Goal: Information Seeking & Learning: Learn about a topic

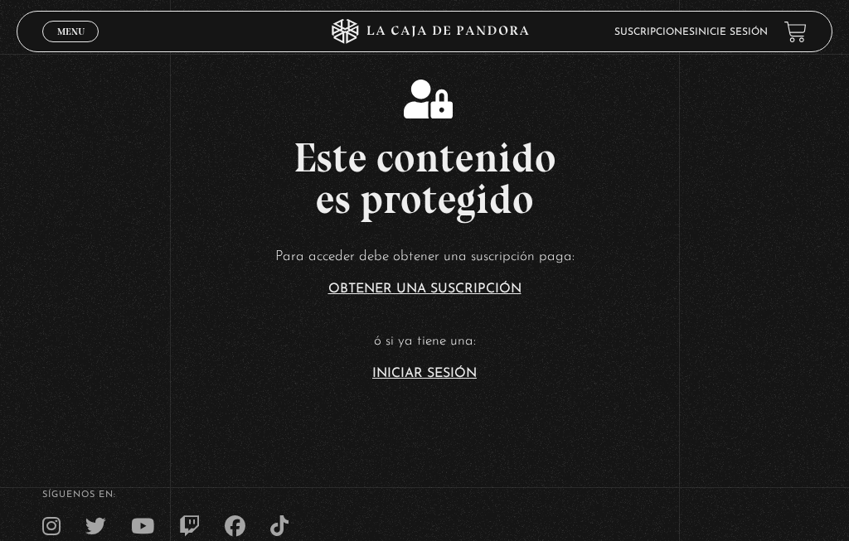
click at [95, 16] on div "Menu Cerrar" at bounding box center [169, 32] width 254 height 40
click at [75, 24] on link "Menu Cerrar" at bounding box center [70, 32] width 56 height 22
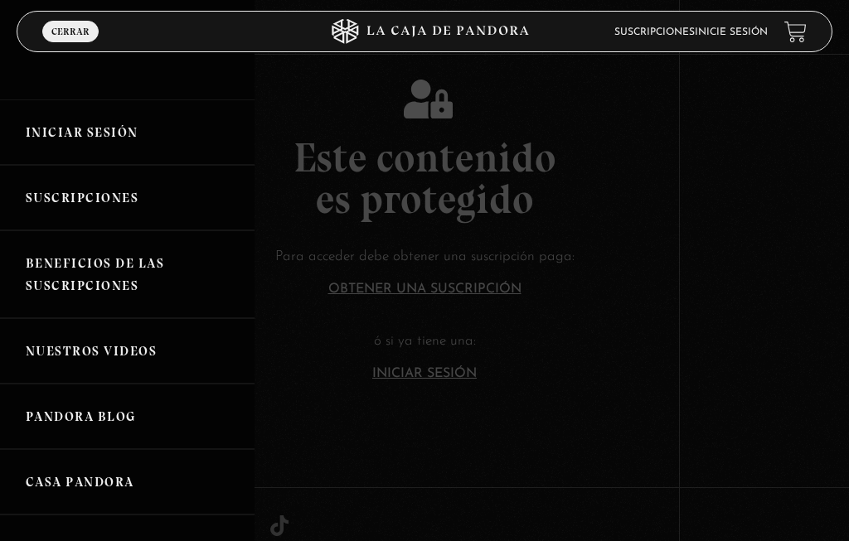
click at [116, 117] on link "Iniciar Sesión" at bounding box center [127, 131] width 254 height 65
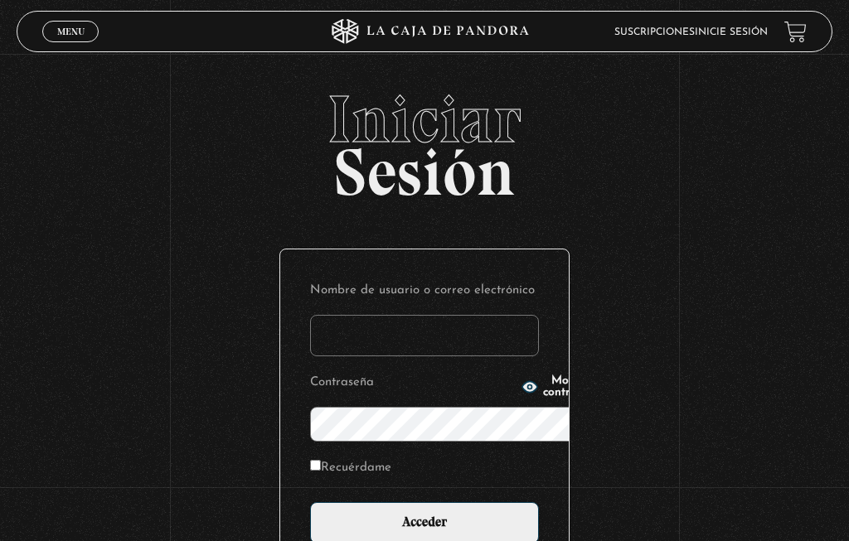
click at [368, 315] on input "Nombre de usuario o correo electrónico" at bounding box center [424, 335] width 229 height 41
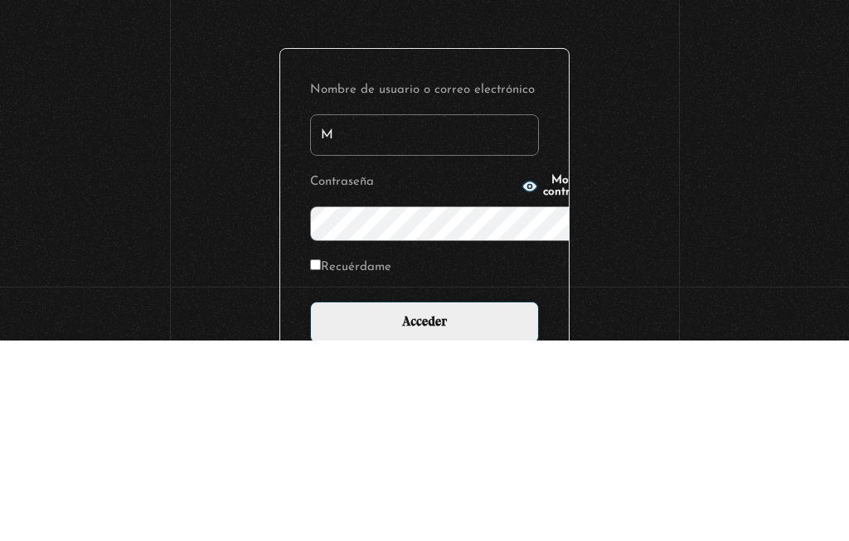
type input "Mariposa"
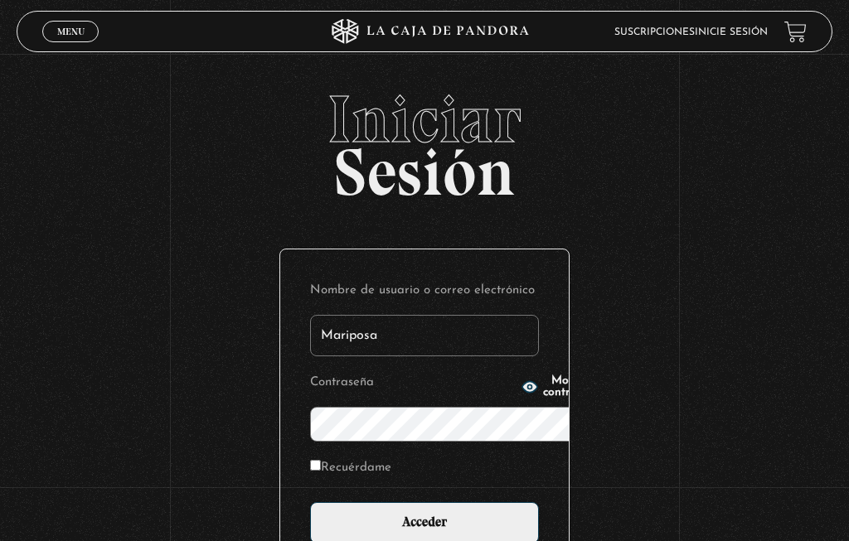
click at [543, 394] on span "Mostrar contraseña" at bounding box center [571, 386] width 57 height 23
click at [434, 502] on input "Acceder" at bounding box center [424, 522] width 229 height 41
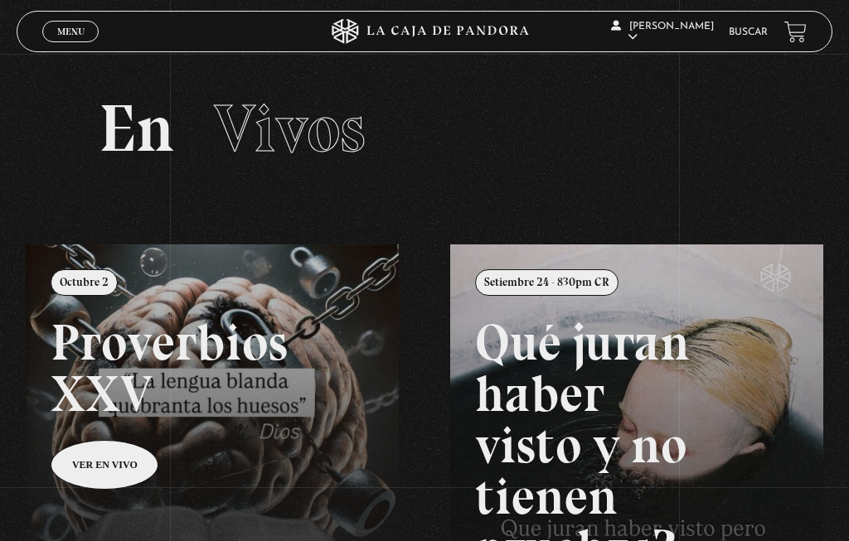
click at [80, 27] on span "Menu" at bounding box center [70, 32] width 27 height 10
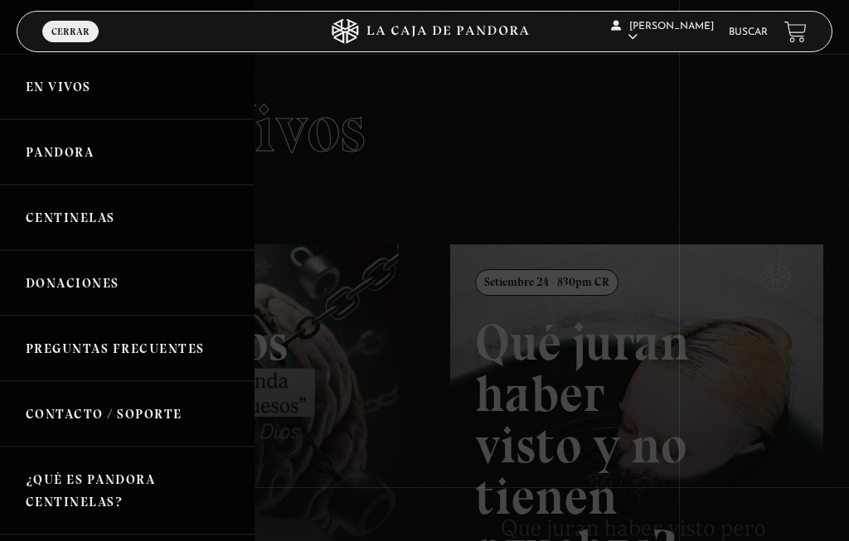
click at [79, 151] on link "Pandora" at bounding box center [127, 151] width 254 height 65
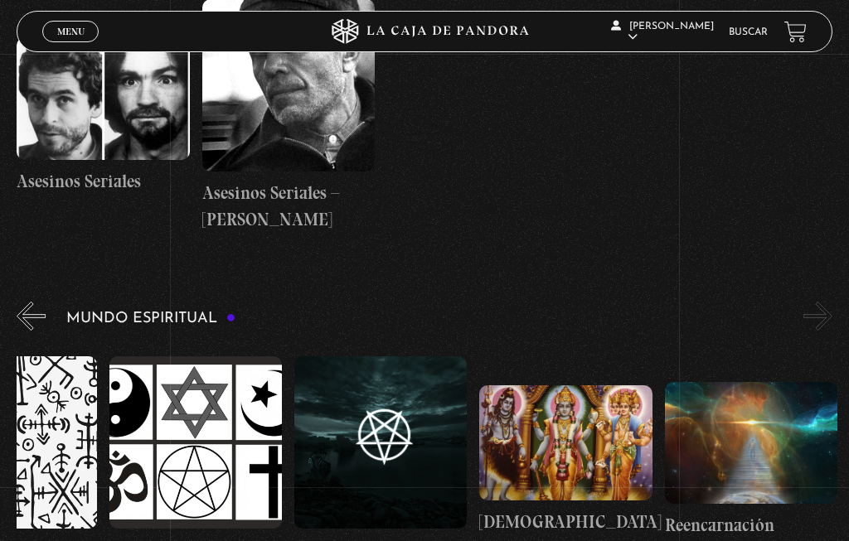
click at [750, 30] on link "Buscar" at bounding box center [747, 32] width 39 height 10
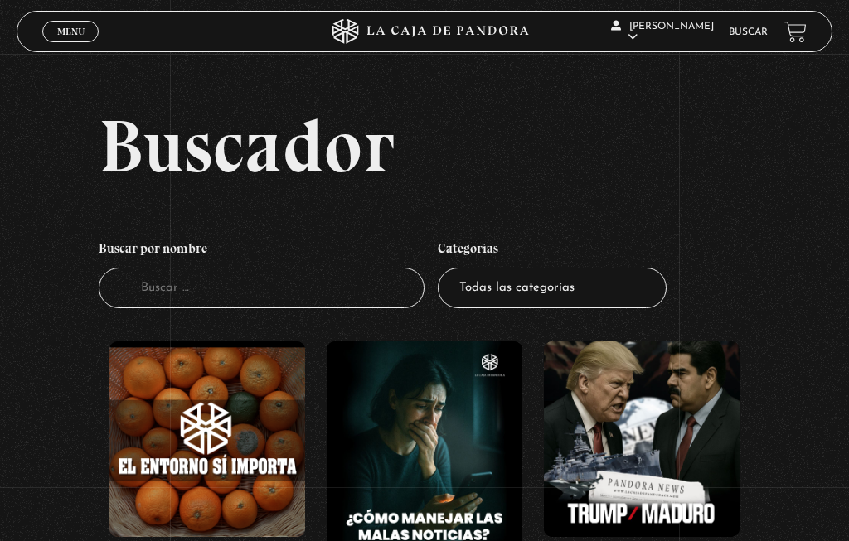
click at [199, 298] on input "Buscador" at bounding box center [262, 288] width 326 height 41
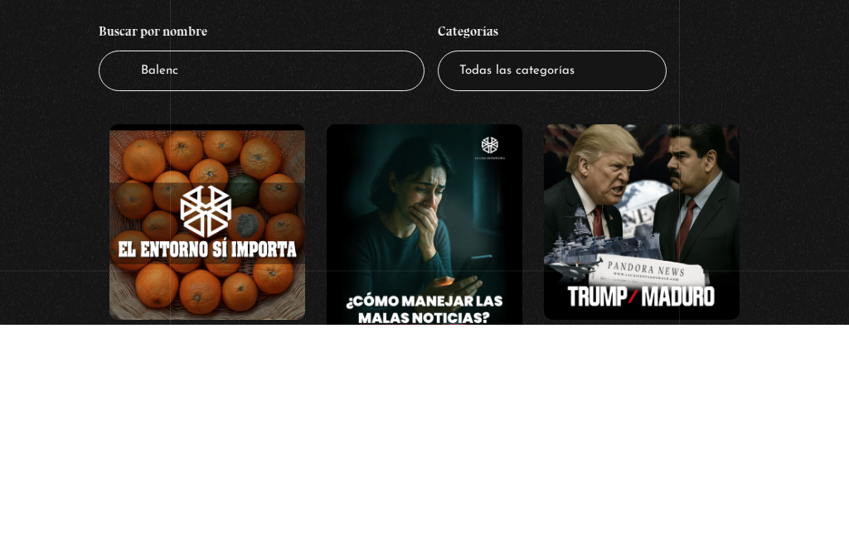
type input "Balenci"
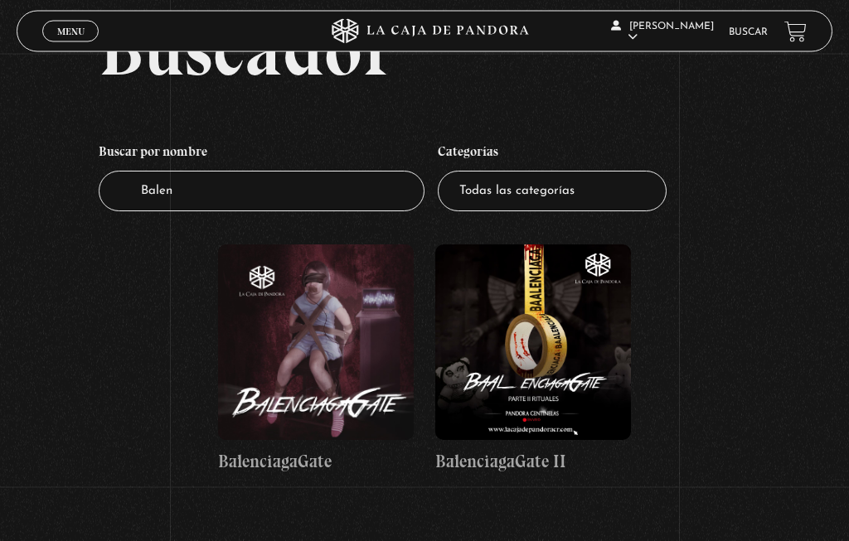
scroll to position [101, 0]
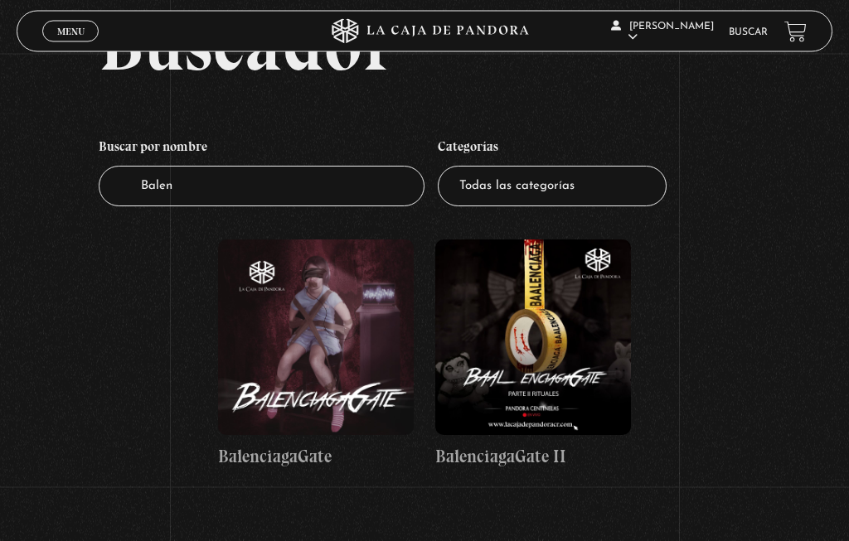
click at [334, 344] on figure at bounding box center [316, 338] width 196 height 196
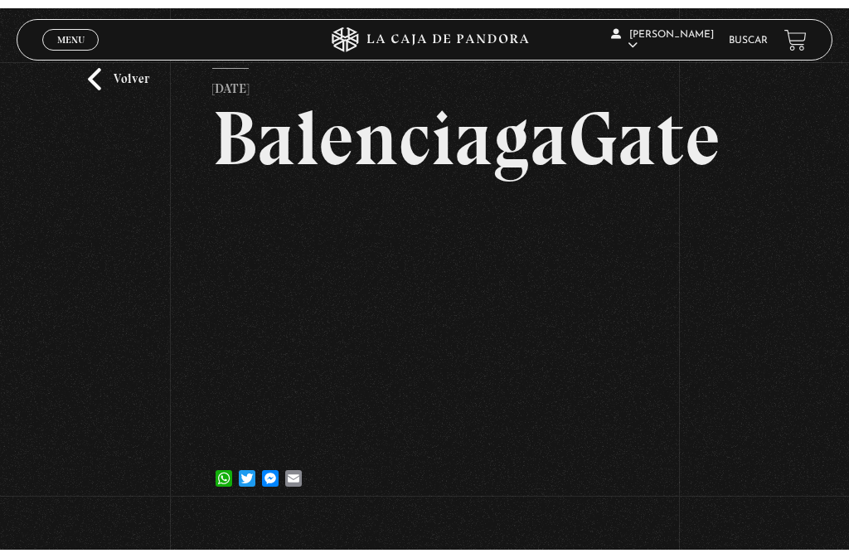
scroll to position [53, 0]
